Goal: Navigation & Orientation: Find specific page/section

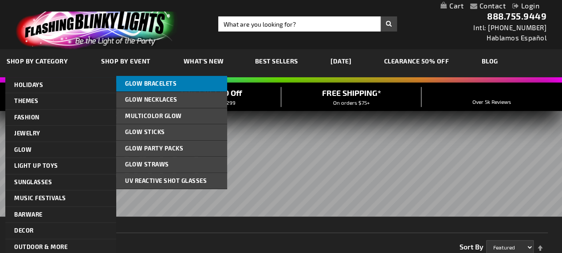
click at [165, 86] on span "Glow Bracelets" at bounding box center [150, 83] width 51 height 7
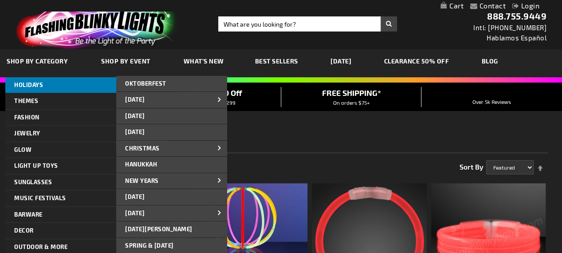
click at [26, 87] on span "HOLIDAYS" at bounding box center [28, 84] width 29 height 7
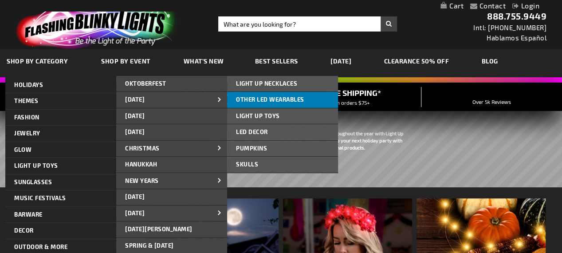
click at [282, 98] on span "OTHER LED WEARABLES" at bounding box center [270, 99] width 68 height 7
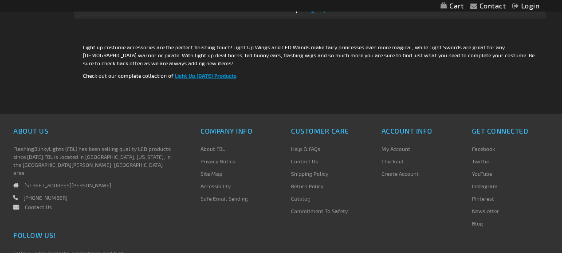
scroll to position [2870, 0]
